Goal: Information Seeking & Learning: Check status

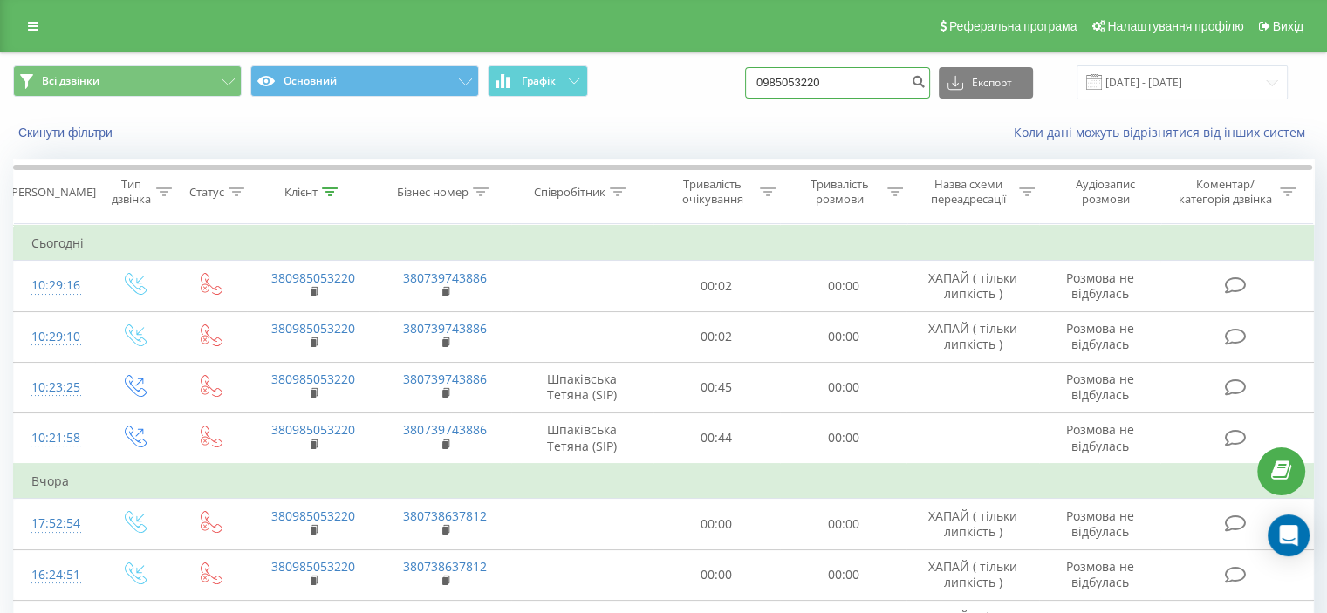
drag, startPoint x: 893, startPoint y: 93, endPoint x: 611, endPoint y: 118, distance: 282.8
click at [611, 118] on div "Всі дзвінки Основний Графік 0985053220 Експорт .csv .xls .xlsx 22.06.2025 - 22.…" at bounding box center [663, 103] width 1325 height 100
paste input "068) 614-38-80"
click at [844, 84] on input "068) 614-38-80" at bounding box center [837, 82] width 185 height 31
click at [830, 92] on input "068) 614-3880" at bounding box center [837, 82] width 185 height 31
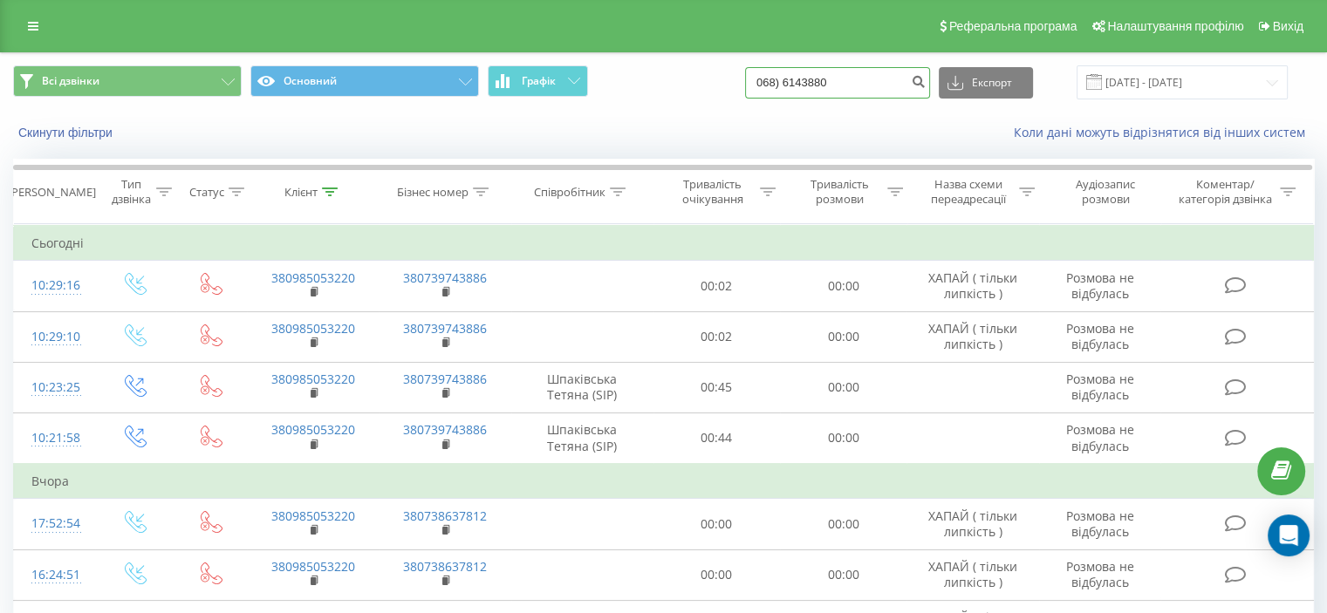
click at [806, 88] on input "068) 6143880" at bounding box center [837, 82] width 185 height 31
type input "0686143880"
click at [923, 83] on button "submit" at bounding box center [918, 82] width 24 height 31
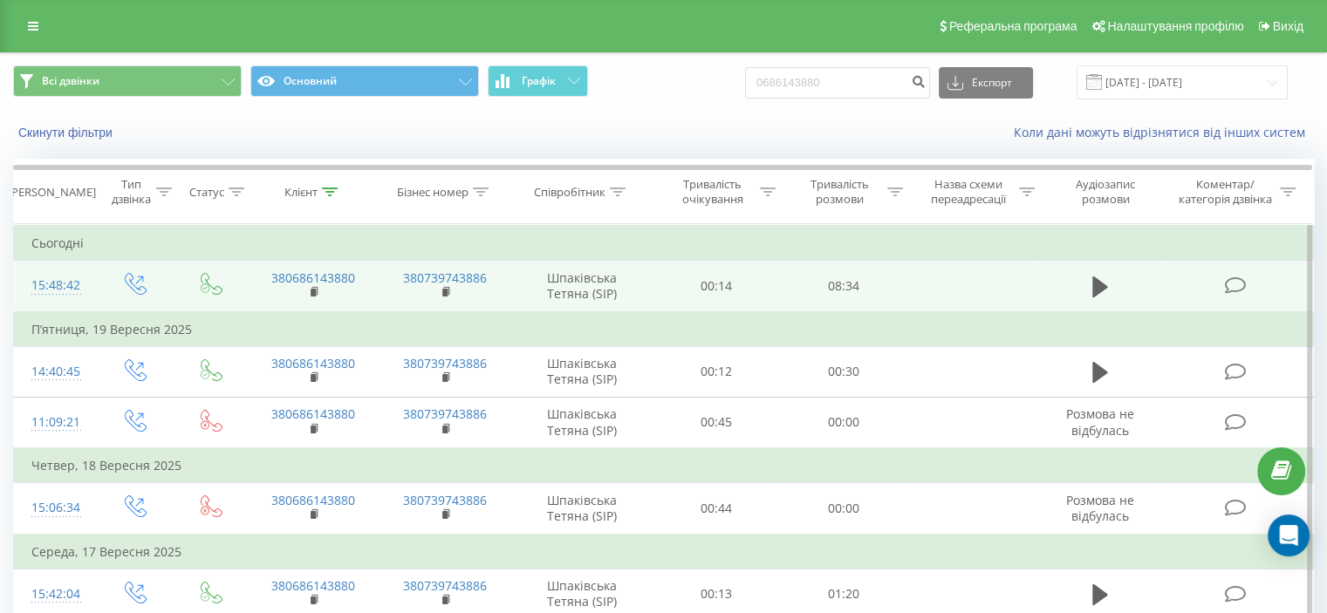
click at [1235, 288] on icon at bounding box center [1235, 285] width 22 height 18
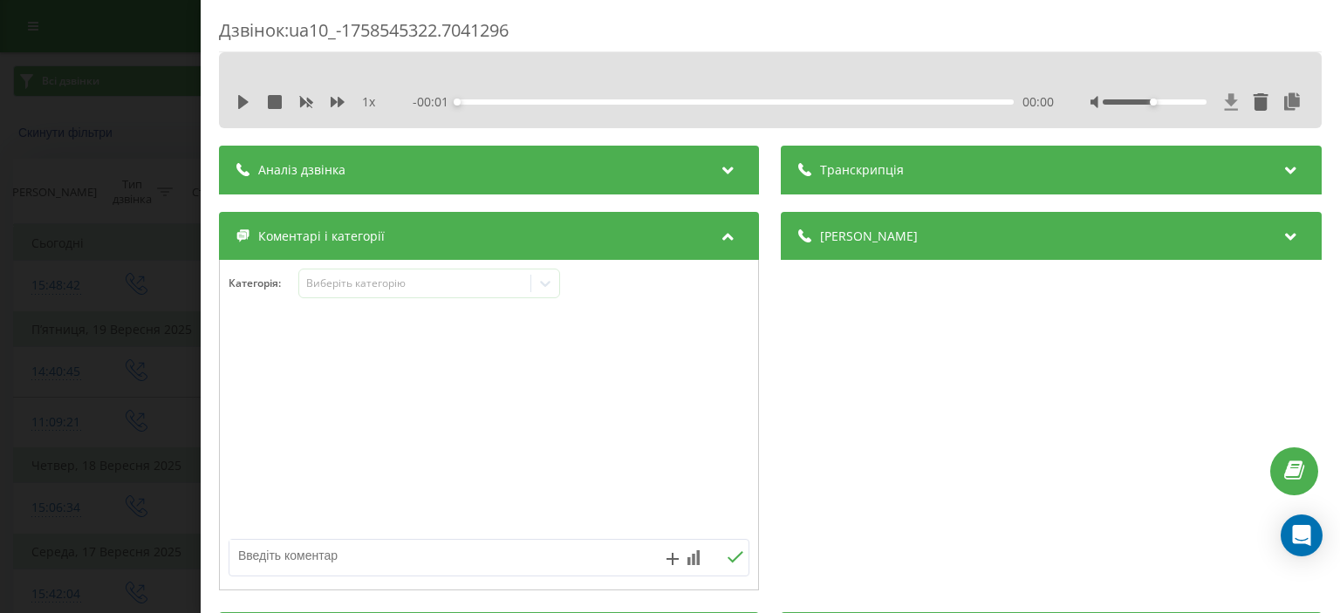
click at [1224, 106] on icon at bounding box center [1231, 101] width 15 height 17
